Goal: Navigation & Orientation: Understand site structure

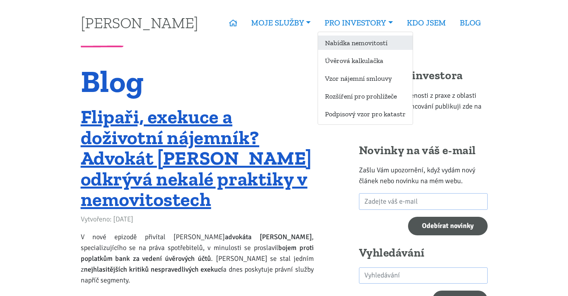
click at [339, 40] on link "Nabídka nemovitostí" at bounding box center [365, 43] width 95 height 14
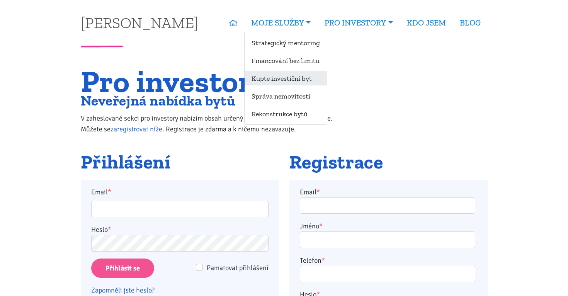
click at [284, 80] on link "Kupte investiční byt" at bounding box center [285, 78] width 82 height 14
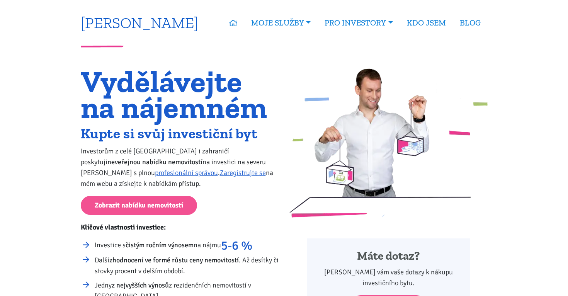
click at [134, 21] on link "[PERSON_NAME]" at bounding box center [139, 22] width 117 height 15
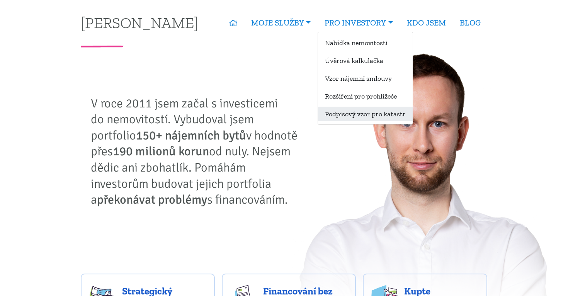
click at [358, 114] on link "Podpisový vzor pro katastr" at bounding box center [365, 114] width 95 height 14
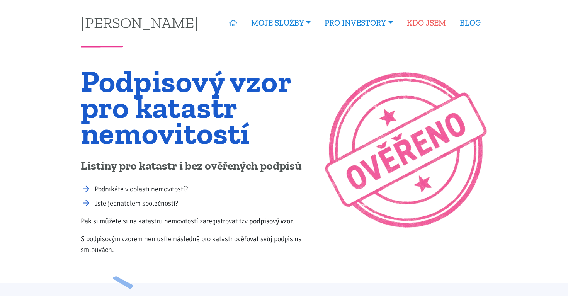
click at [426, 24] on link "KDO JSEM" at bounding box center [426, 23] width 53 height 18
